Goal: Transaction & Acquisition: Book appointment/travel/reservation

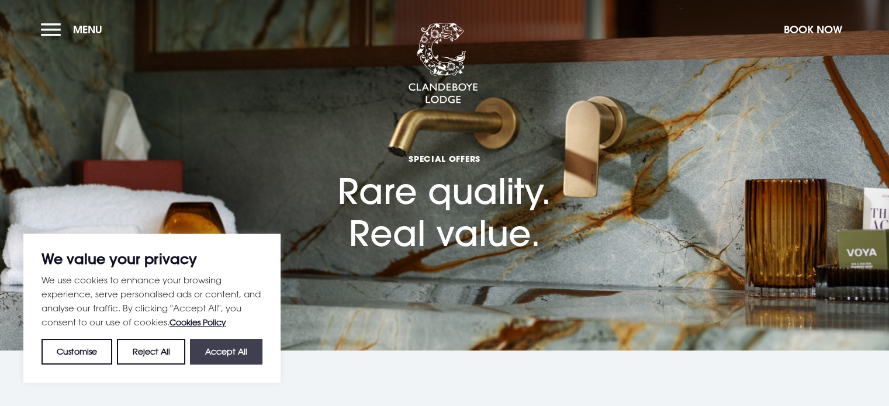
click at [206, 353] on button "Accept All" at bounding box center [226, 352] width 72 height 26
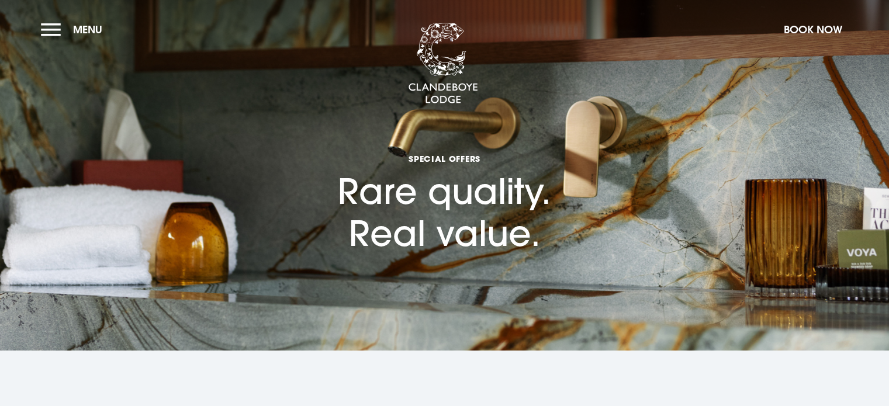
checkbox input "true"
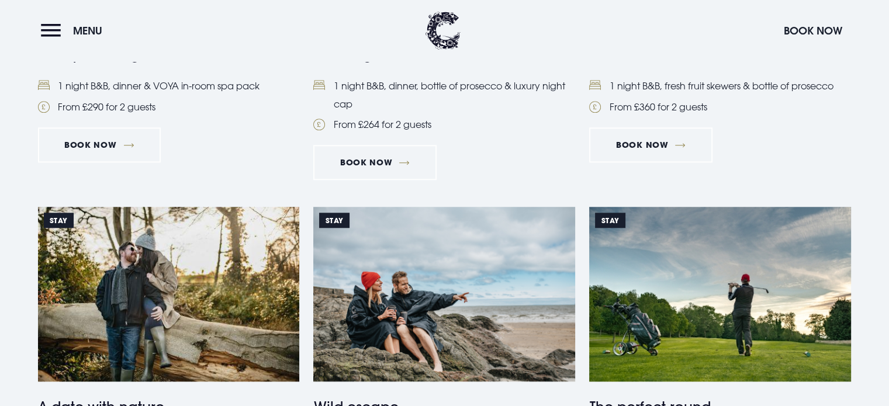
scroll to position [876, 0]
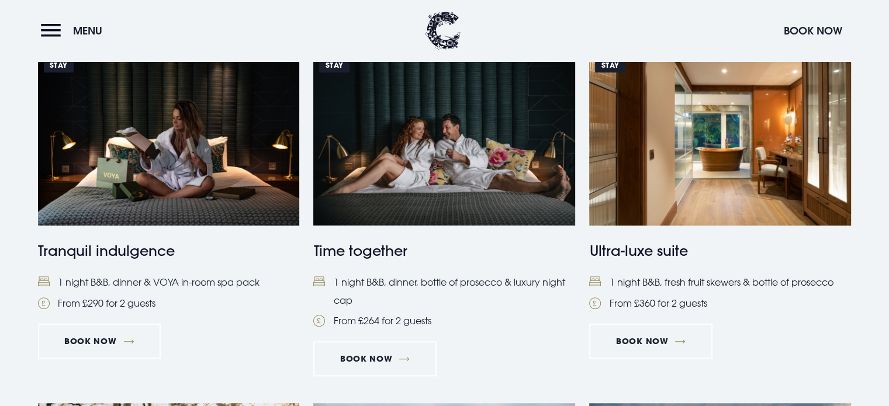
click at [649, 190] on img at bounding box center [720, 138] width 262 height 174
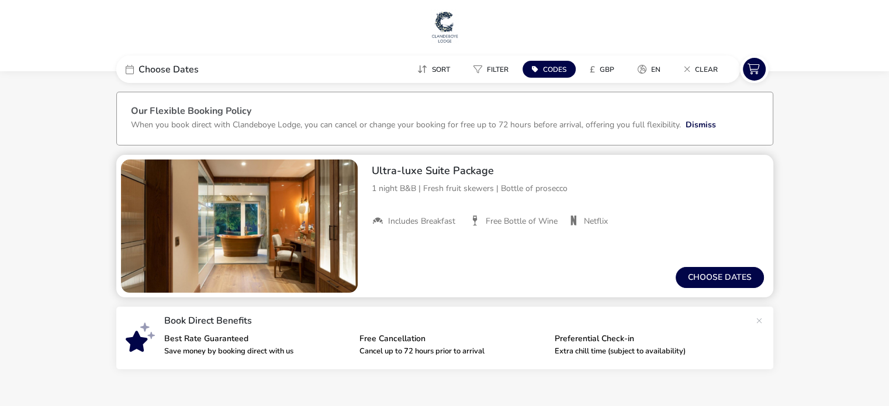
click at [217, 216] on img "1 / 1" at bounding box center [239, 225] width 237 height 133
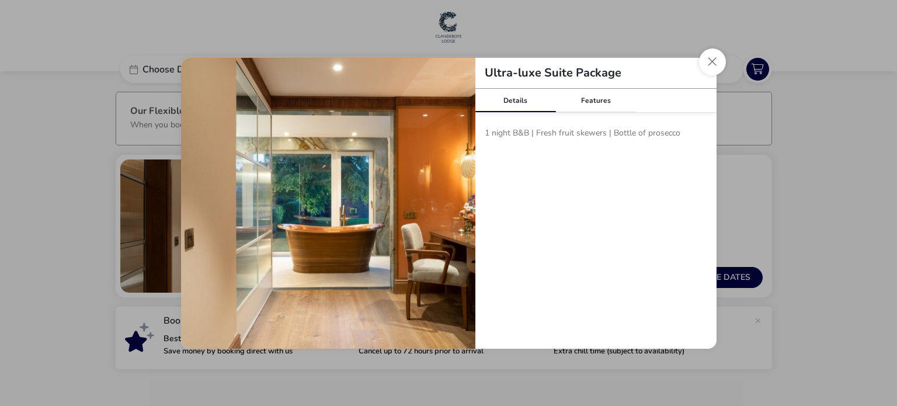
click at [608, 263] on div "Details Features 1 night B&B | Fresh fruit skewers | Bottle of prosecco Bed & B…" at bounding box center [596, 219] width 241 height 260
click at [720, 65] on button "Close modal" at bounding box center [712, 61] width 27 height 27
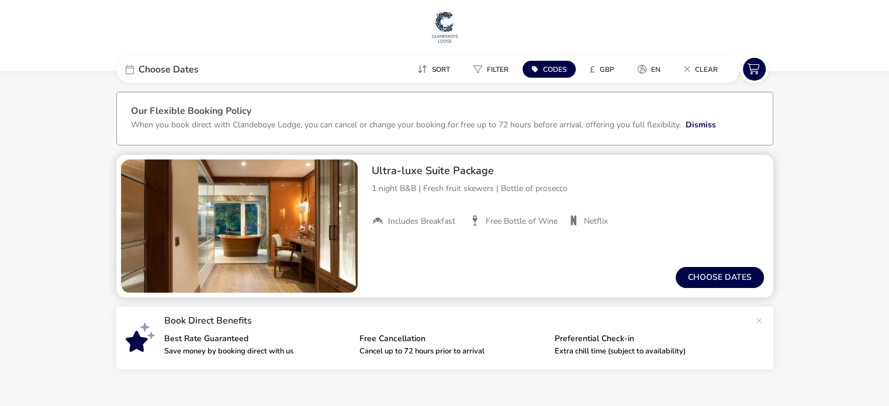
click at [205, 252] on img "1 / 1" at bounding box center [239, 225] width 237 height 133
click at [489, 242] on div "Ultra-luxe Suite Package 1 night B&B | Fresh fruit skewers | Bottle of prosecco…" at bounding box center [567, 226] width 411 height 143
click at [706, 269] on button "Choose dates" at bounding box center [719, 277] width 88 height 21
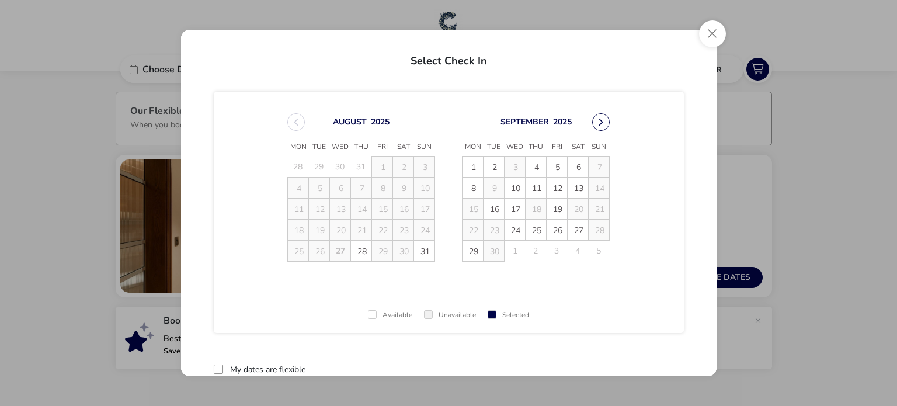
click at [600, 119] on button "Next Month" at bounding box center [601, 122] width 18 height 18
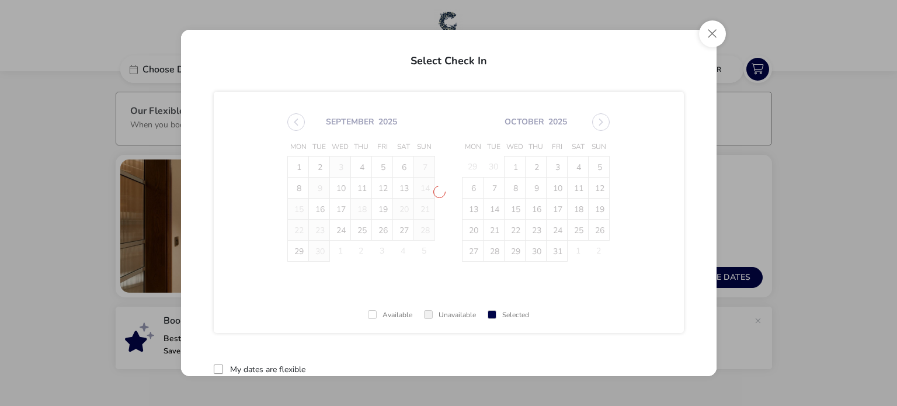
click at [600, 119] on span "September 2025 Mon Tue Wed Thu Fri Sat Sun 1 2 3 4 5 6 7 8 9 10 11 12 13 14 15 …" at bounding box center [449, 187] width 344 height 176
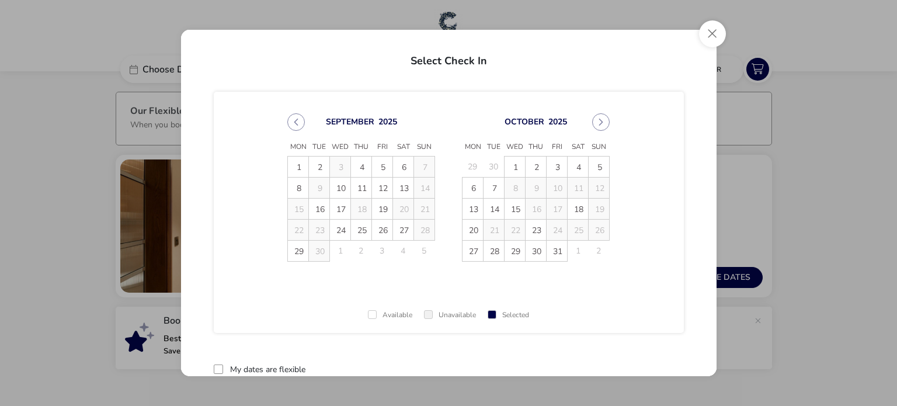
click at [600, 119] on button "Next Month" at bounding box center [601, 122] width 18 height 18
click at [600, 119] on span "October 2025 Mon Tue Wed Thu Fri Sat Sun 29 30 1 2 3 4 5 6 7 8 9 10 11 12 13 14…" at bounding box center [449, 187] width 344 height 176
click at [600, 119] on button "Next Month" at bounding box center [601, 122] width 18 height 18
click at [490, 192] on span "9" at bounding box center [494, 188] width 20 height 20
click at [551, 185] on td "12" at bounding box center [557, 187] width 21 height 21
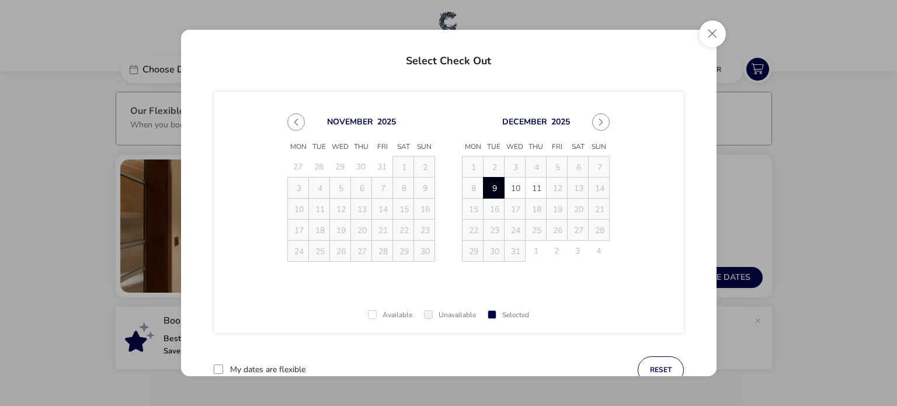
click at [553, 185] on td "12" at bounding box center [557, 187] width 21 height 21
click at [551, 186] on td "12" at bounding box center [557, 187] width 21 height 21
click at [510, 208] on td "17" at bounding box center [515, 208] width 21 height 21
click at [491, 252] on td "30" at bounding box center [494, 250] width 21 height 21
click at [593, 249] on td "4" at bounding box center [599, 250] width 21 height 21
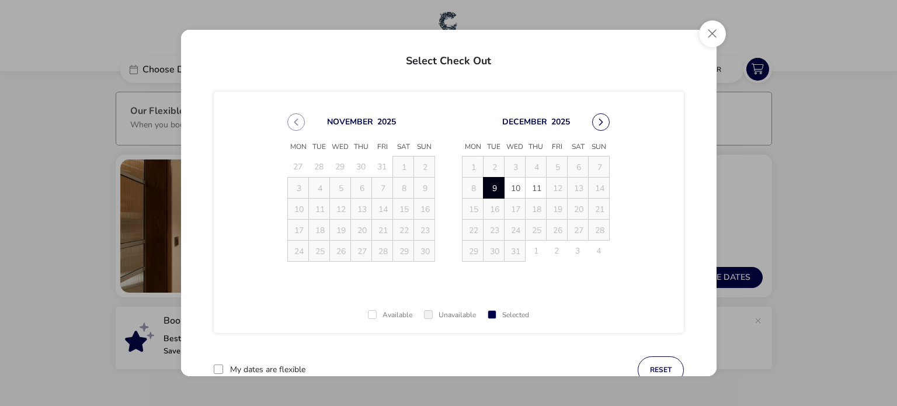
click at [599, 119] on button "Next Month" at bounding box center [601, 122] width 18 height 18
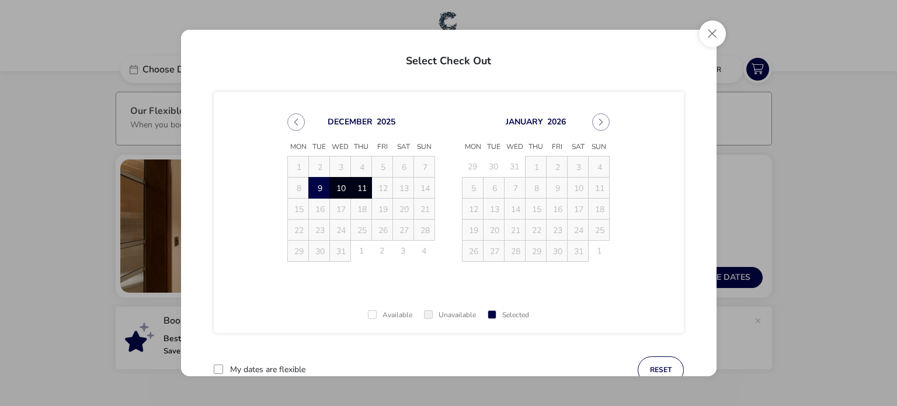
click at [358, 189] on span "11" at bounding box center [361, 188] width 20 height 20
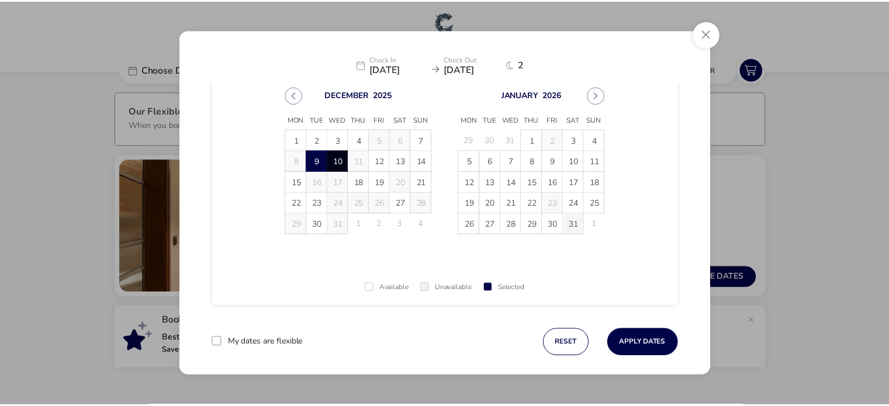
scroll to position [39, 0]
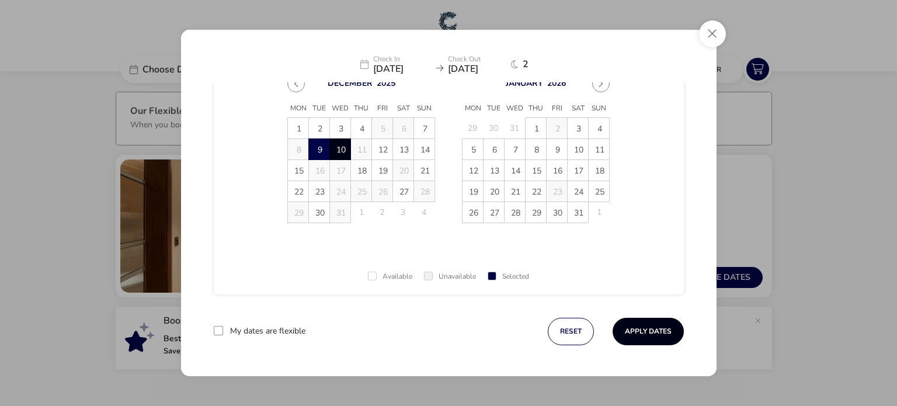
click at [656, 327] on button "Apply Dates" at bounding box center [648, 331] width 71 height 27
